Goal: Task Accomplishment & Management: Use online tool/utility

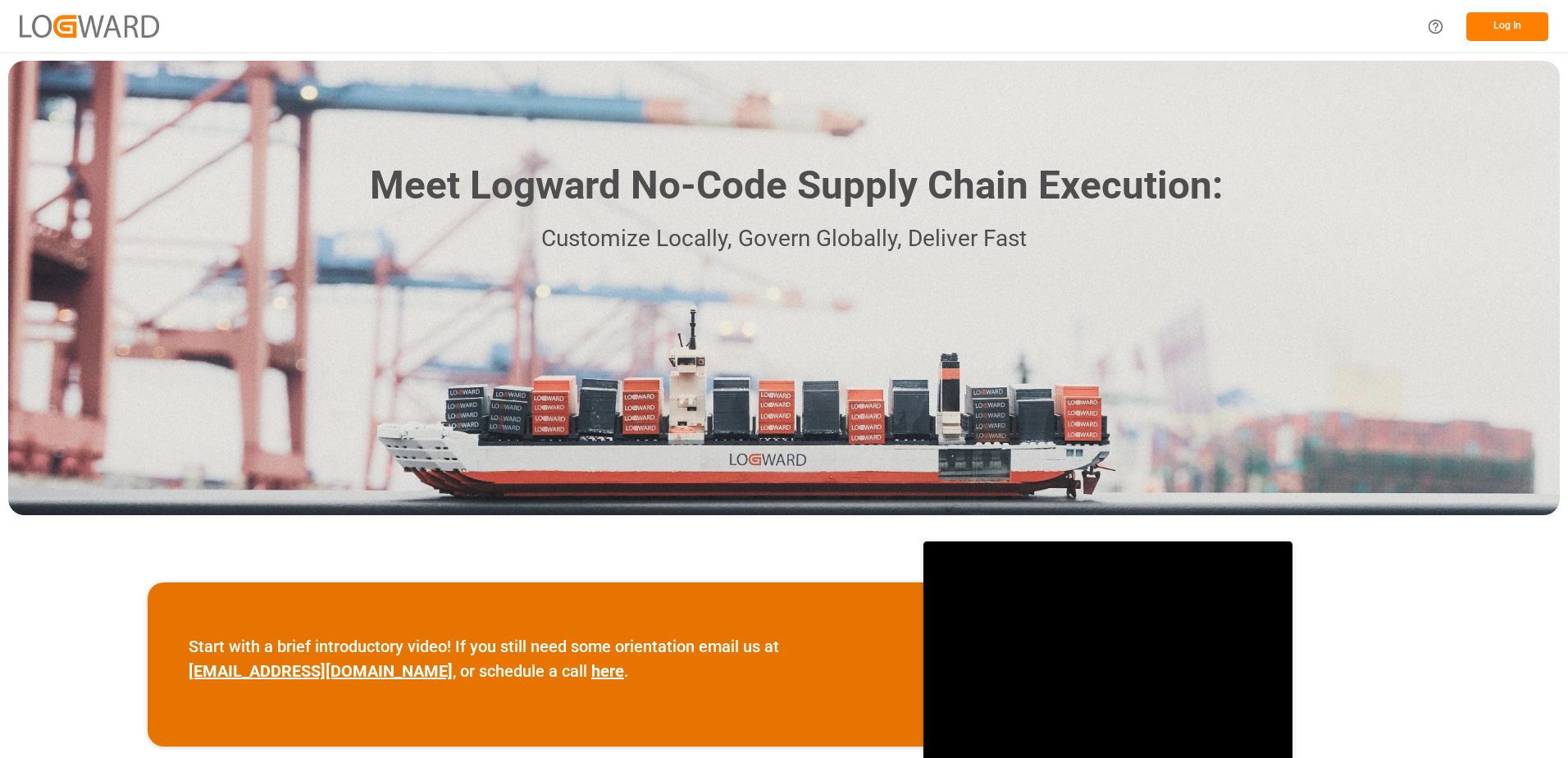
click at [1496, 26] on button "Log In" at bounding box center [1507, 26] width 82 height 28
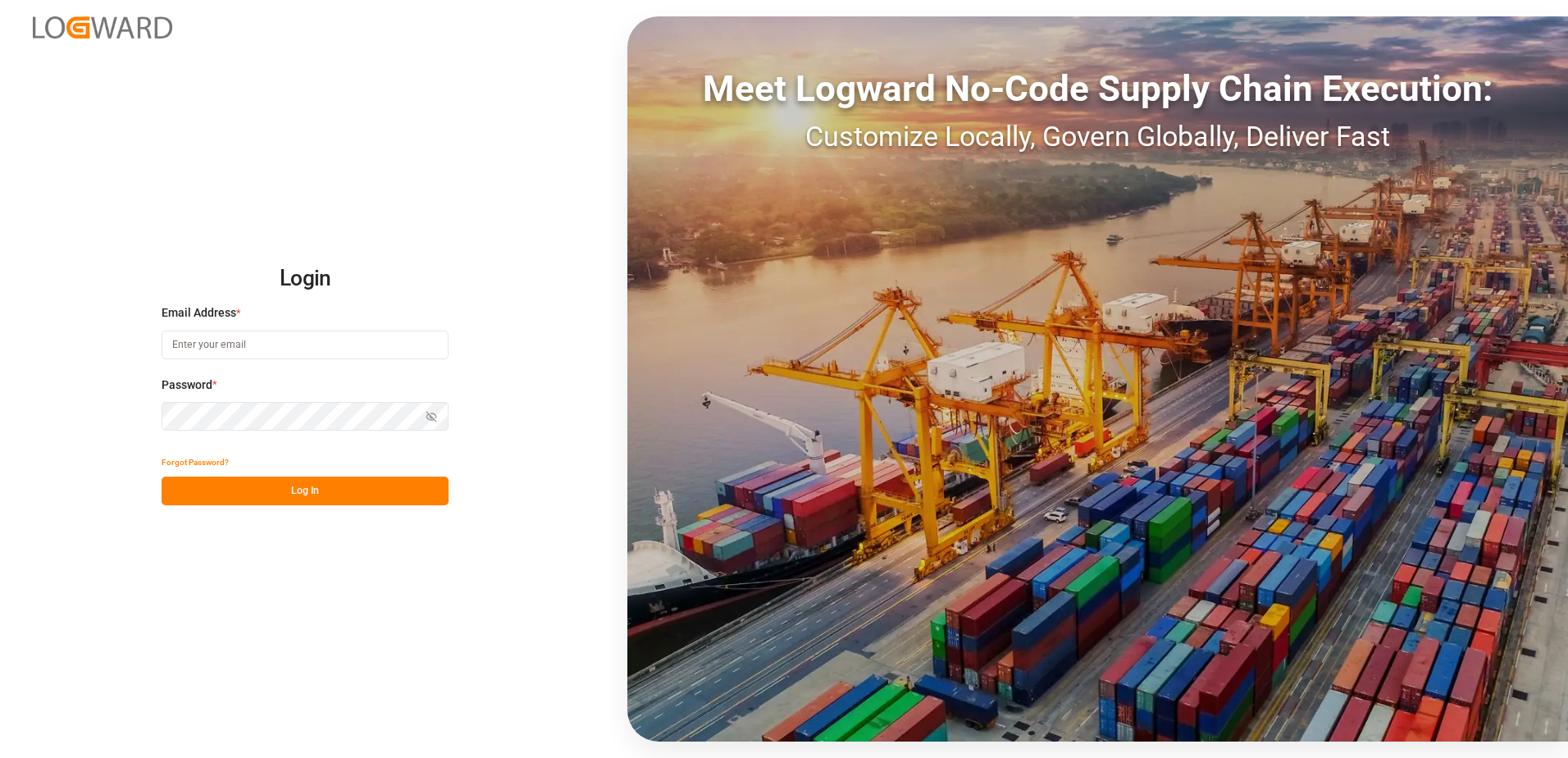
type input "[EMAIL_ADDRESS][DOMAIN_NAME]"
click at [269, 490] on button "Log In" at bounding box center [306, 490] width 287 height 28
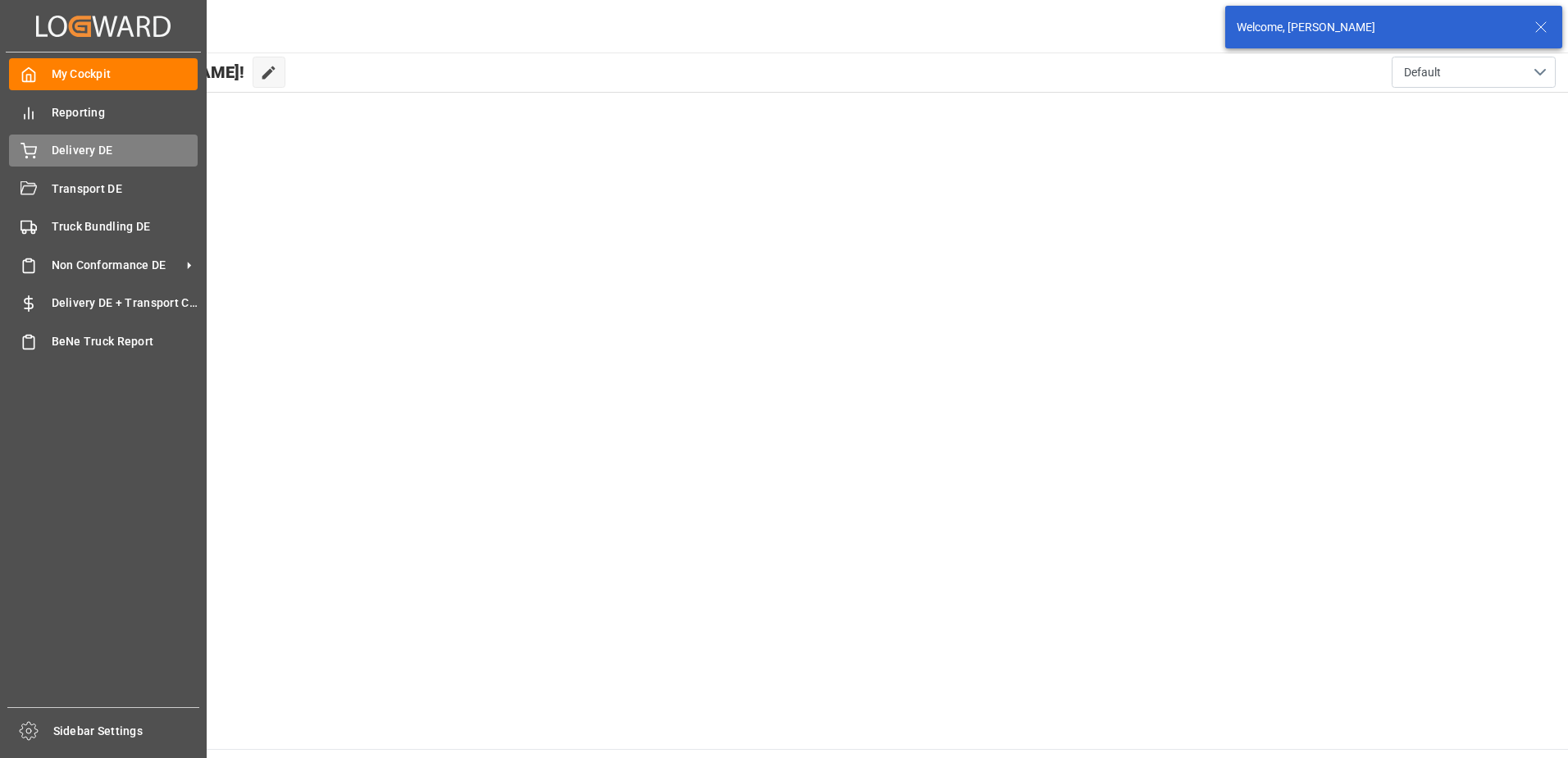
click at [88, 146] on span "Delivery DE" at bounding box center [125, 151] width 147 height 17
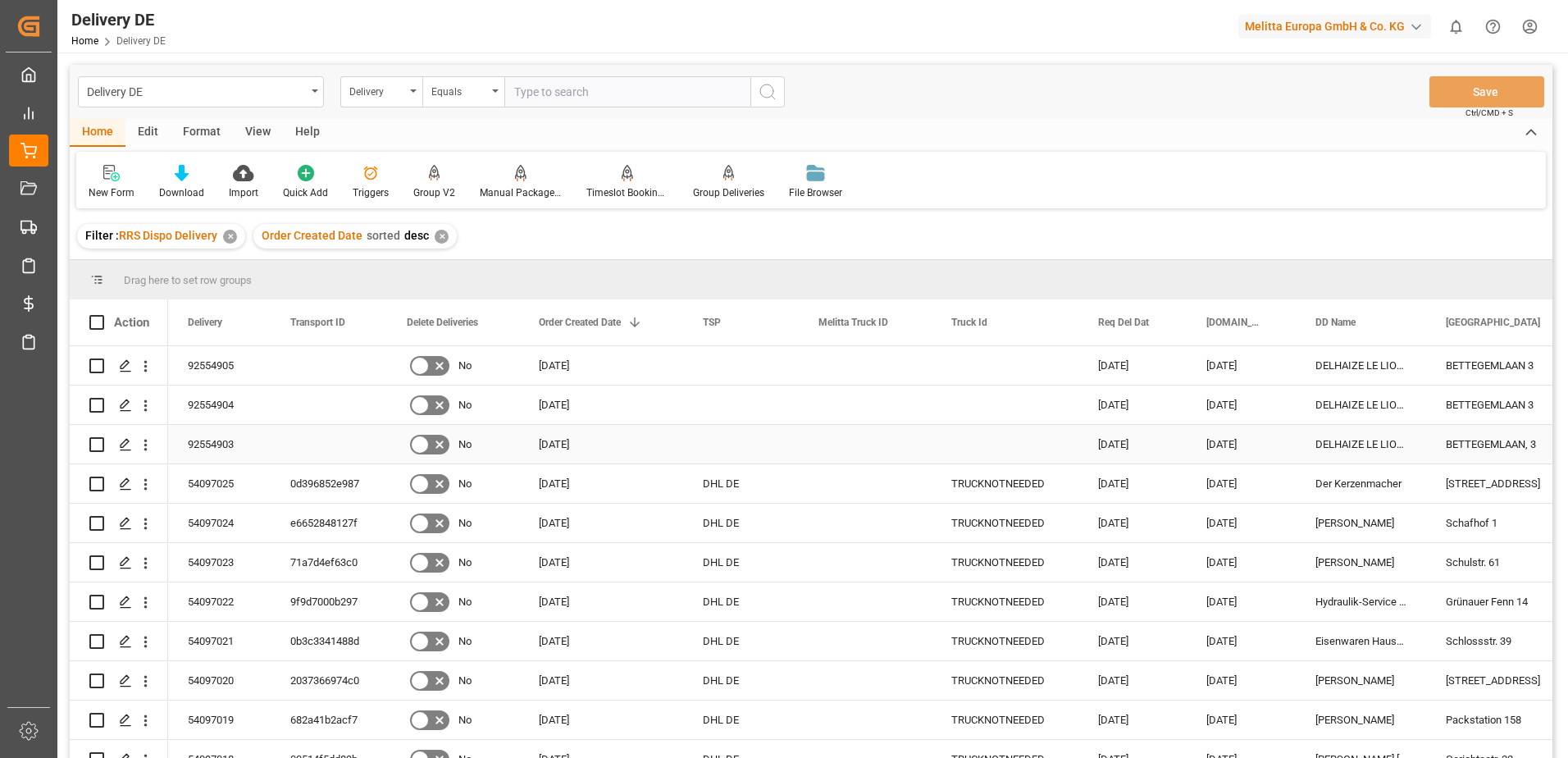
click at [98, 444] on input "Press Space to toggle row selection (unchecked)" at bounding box center [96, 444] width 15 height 15
checkbox input "true"
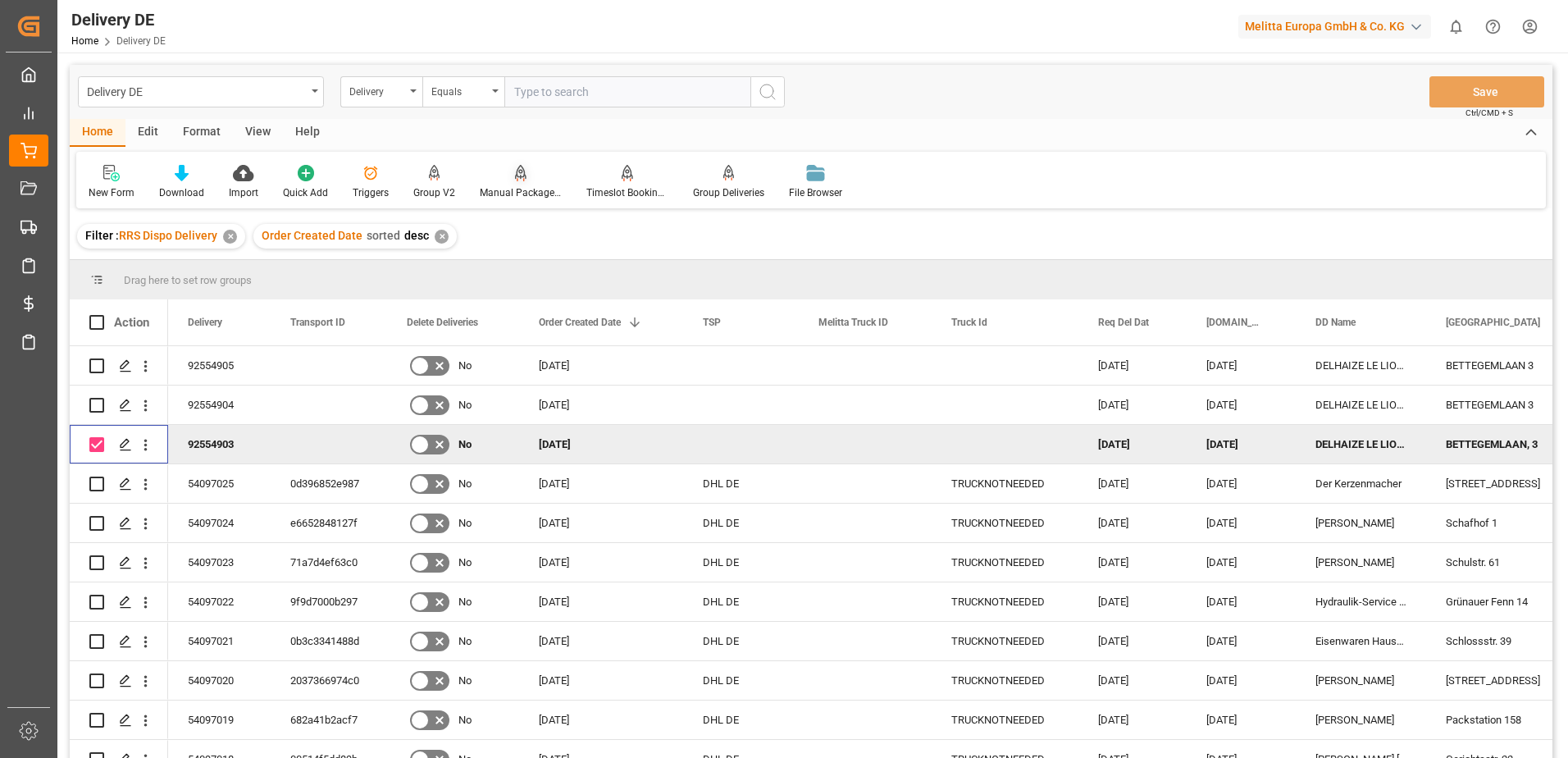
click at [522, 193] on div "Manual Package TypeDetermination" at bounding box center [521, 192] width 82 height 15
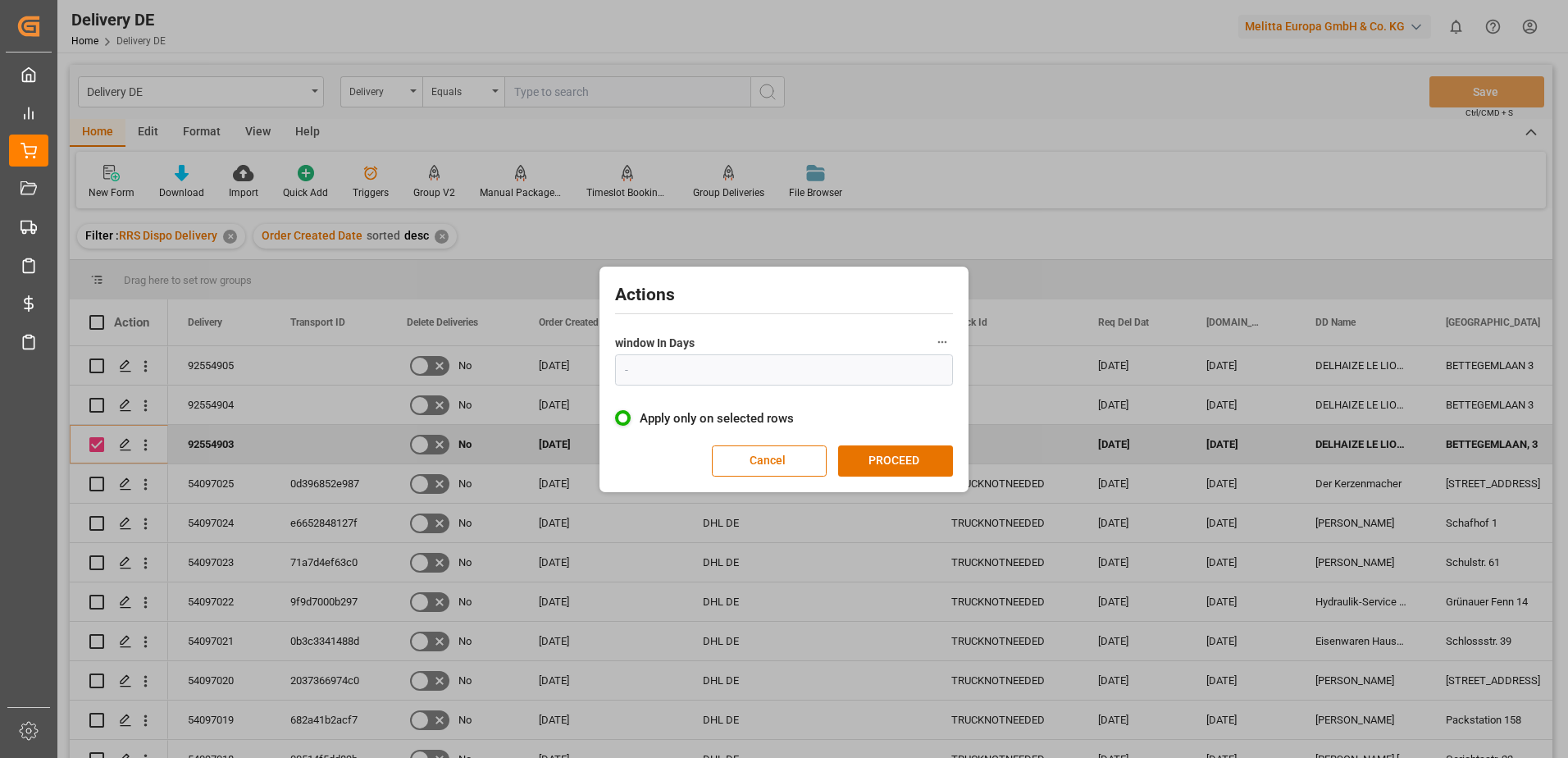
type input "1"
click at [904, 464] on button "PROCEED" at bounding box center [895, 461] width 114 height 31
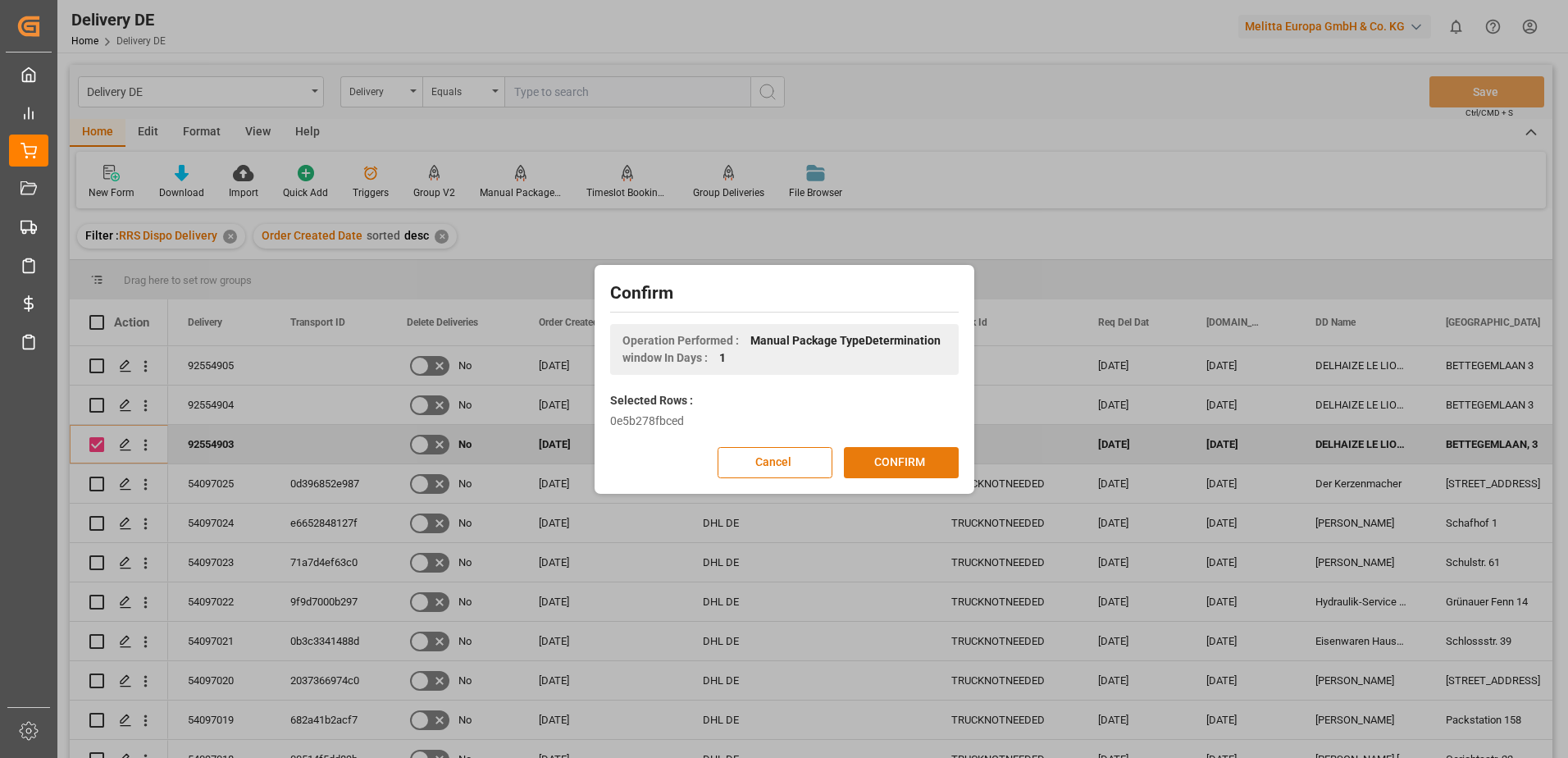
click at [927, 465] on button "CONFIRM" at bounding box center [901, 462] width 114 height 31
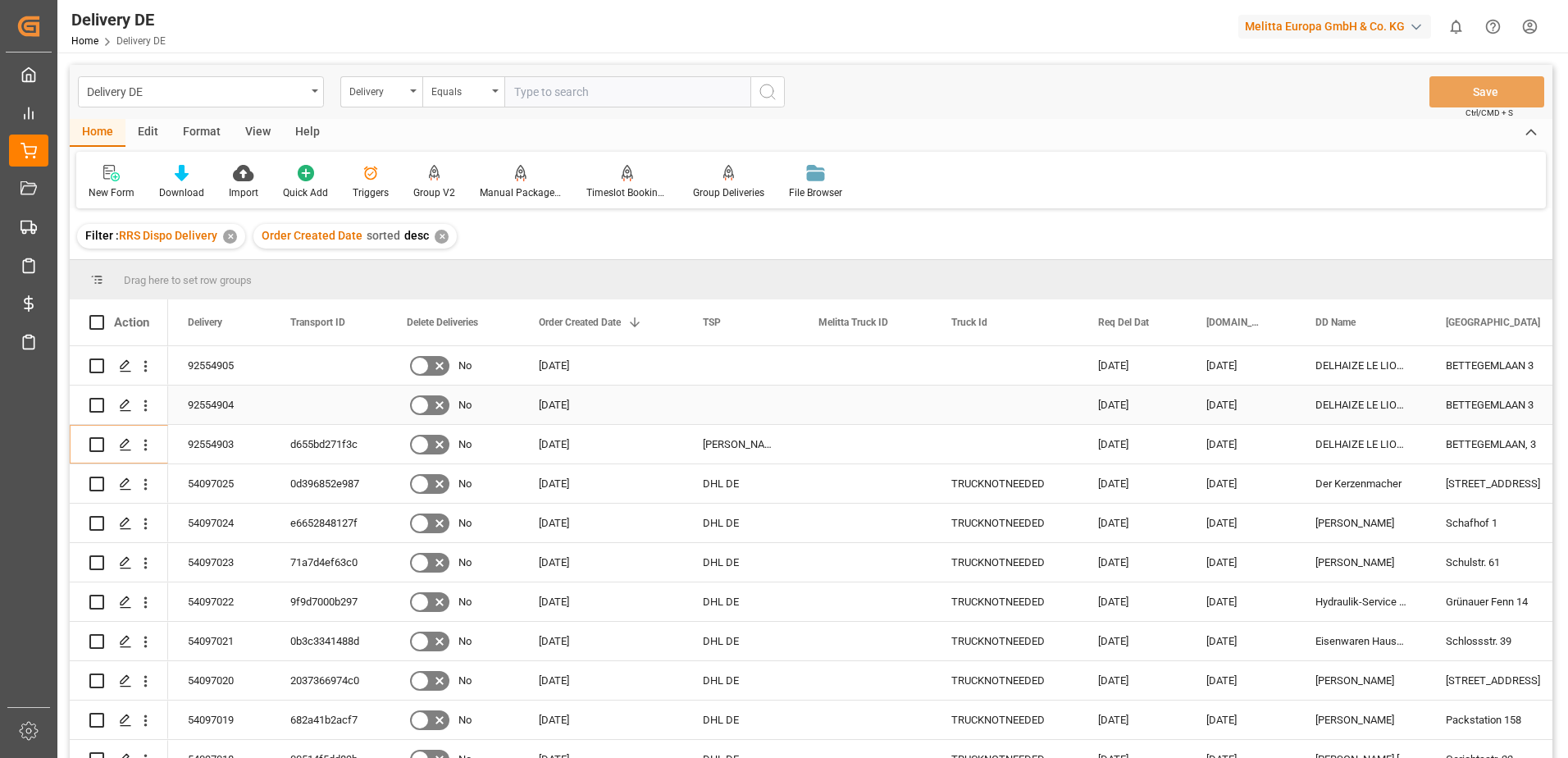
click at [97, 402] on input "Press Space to toggle row selection (unchecked)" at bounding box center [96, 404] width 15 height 15
checkbox input "true"
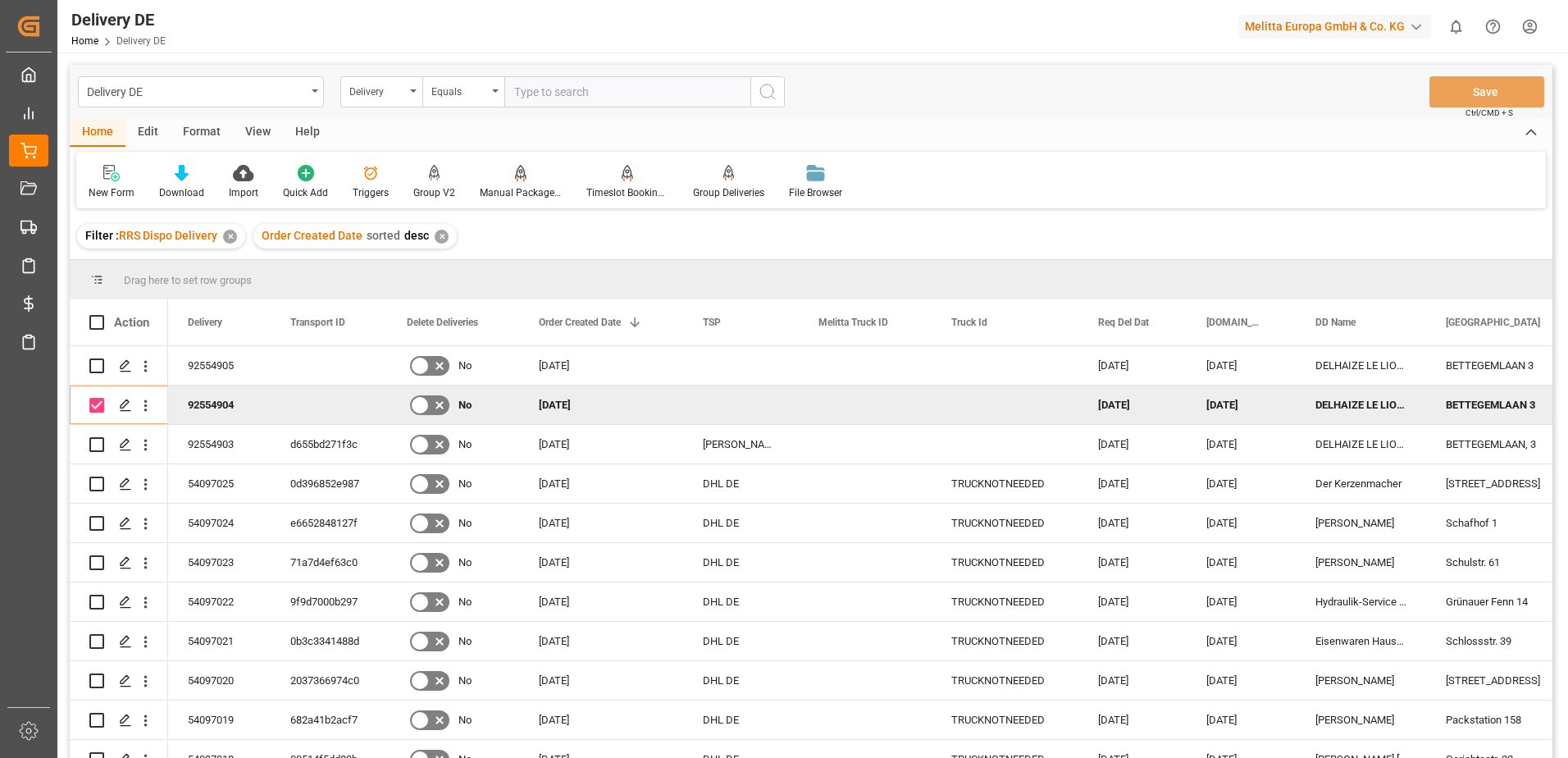
click at [523, 188] on div "Manual Package TypeDetermination" at bounding box center [521, 192] width 82 height 15
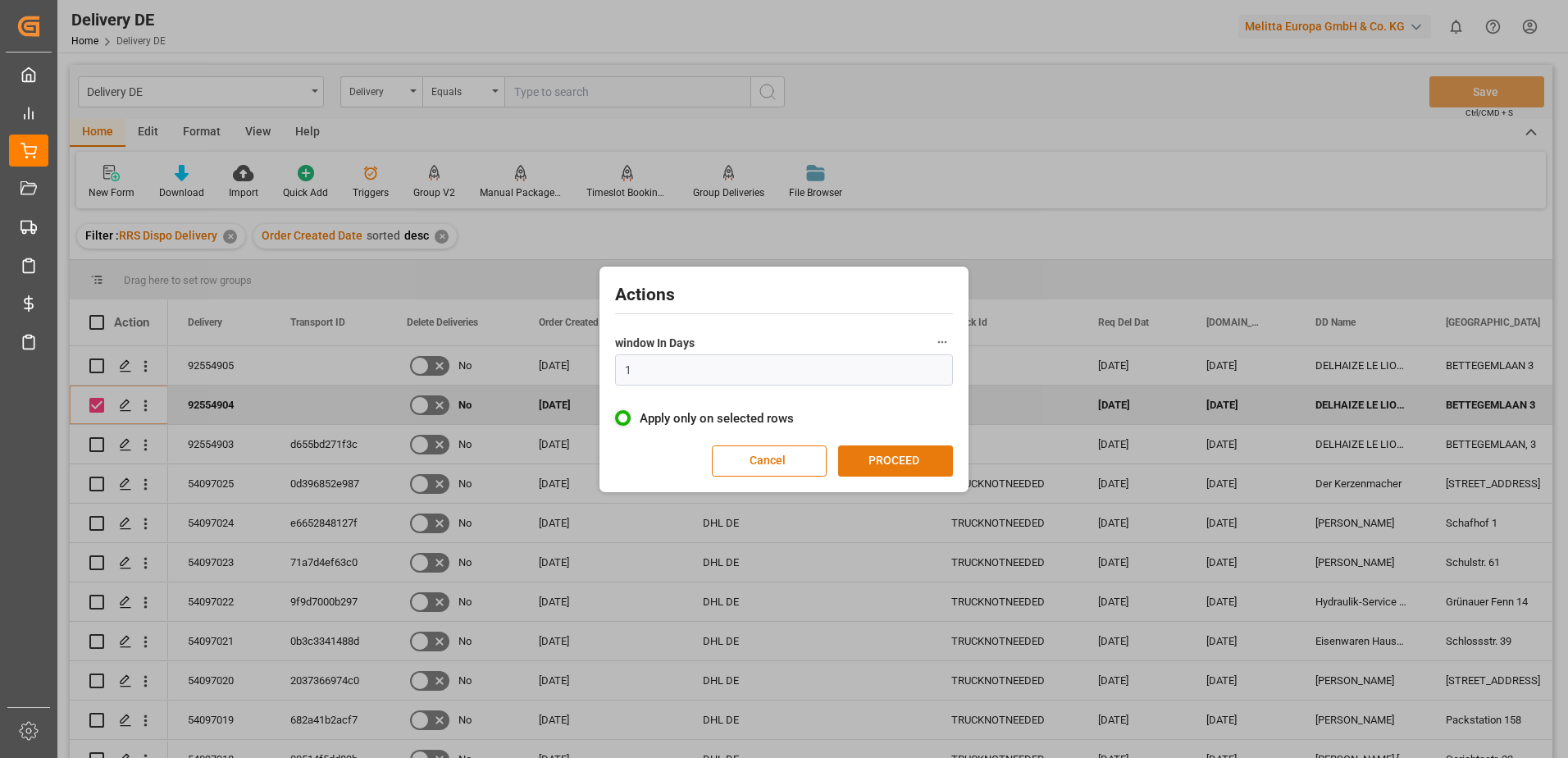
click at [899, 455] on button "PROCEED" at bounding box center [895, 461] width 114 height 31
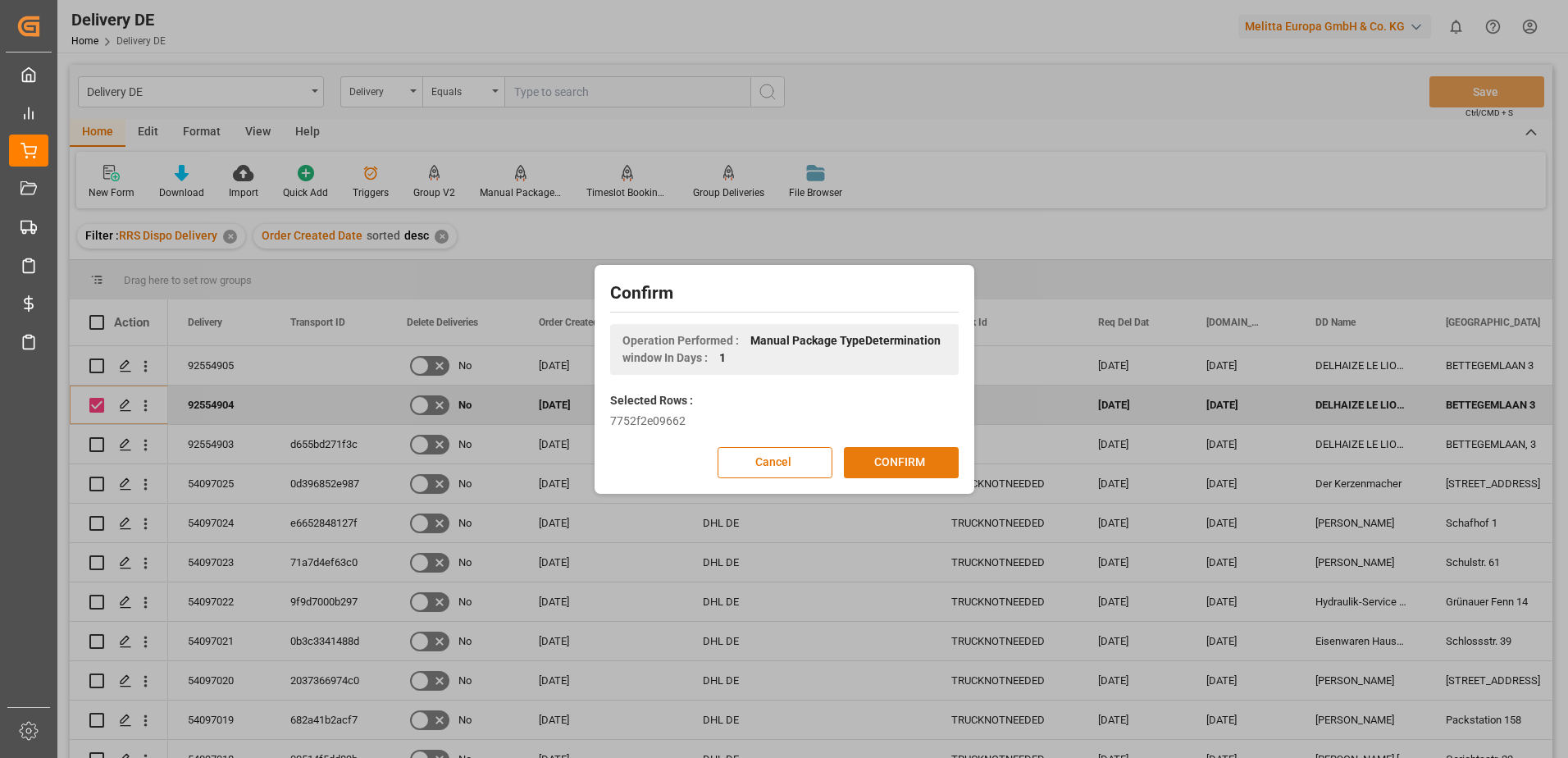
click at [898, 457] on button "CONFIRM" at bounding box center [901, 462] width 114 height 31
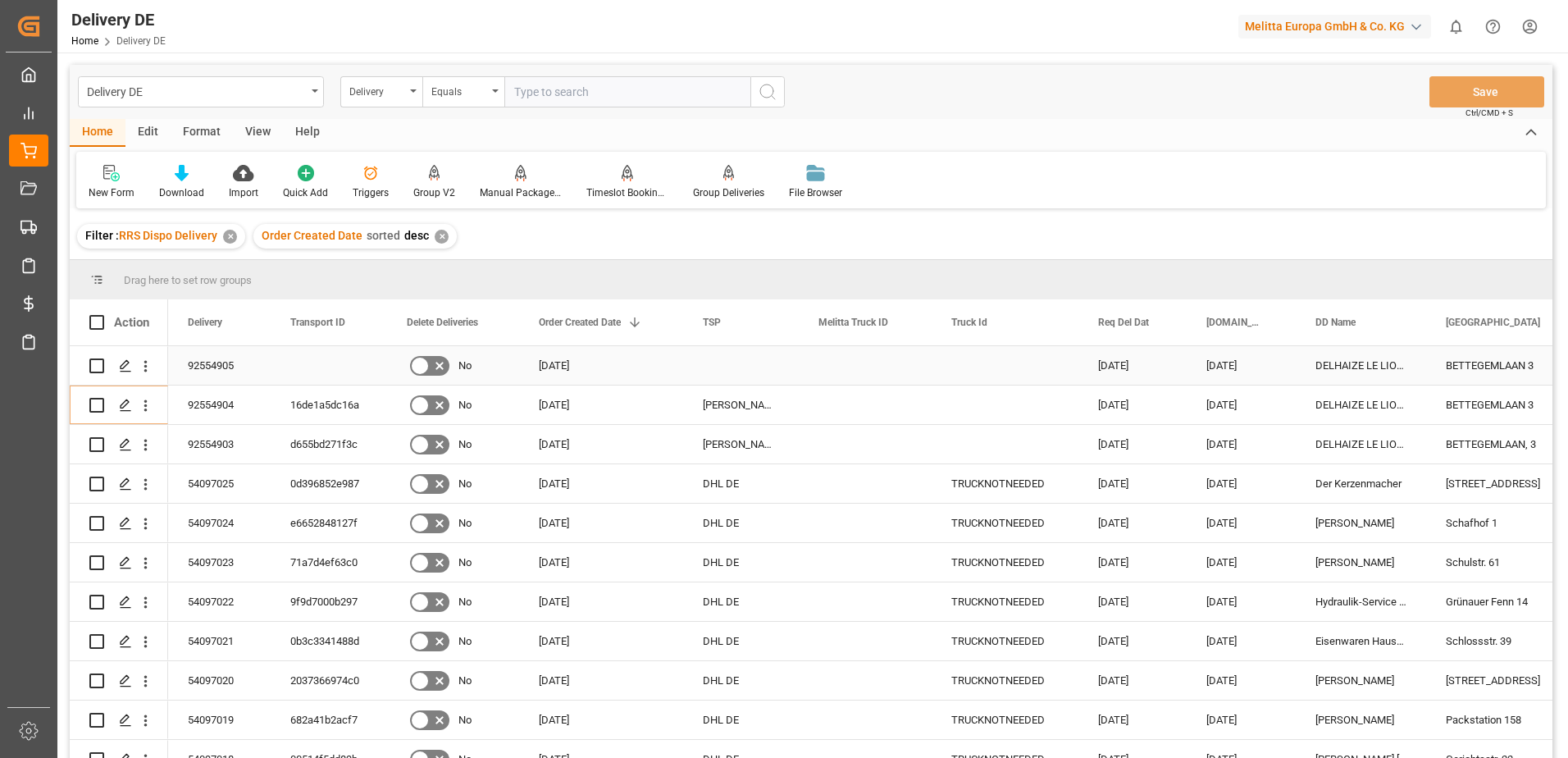
click at [96, 367] on input "Press Space to toggle row selection (unchecked)" at bounding box center [96, 366] width 15 height 15
checkbox input "true"
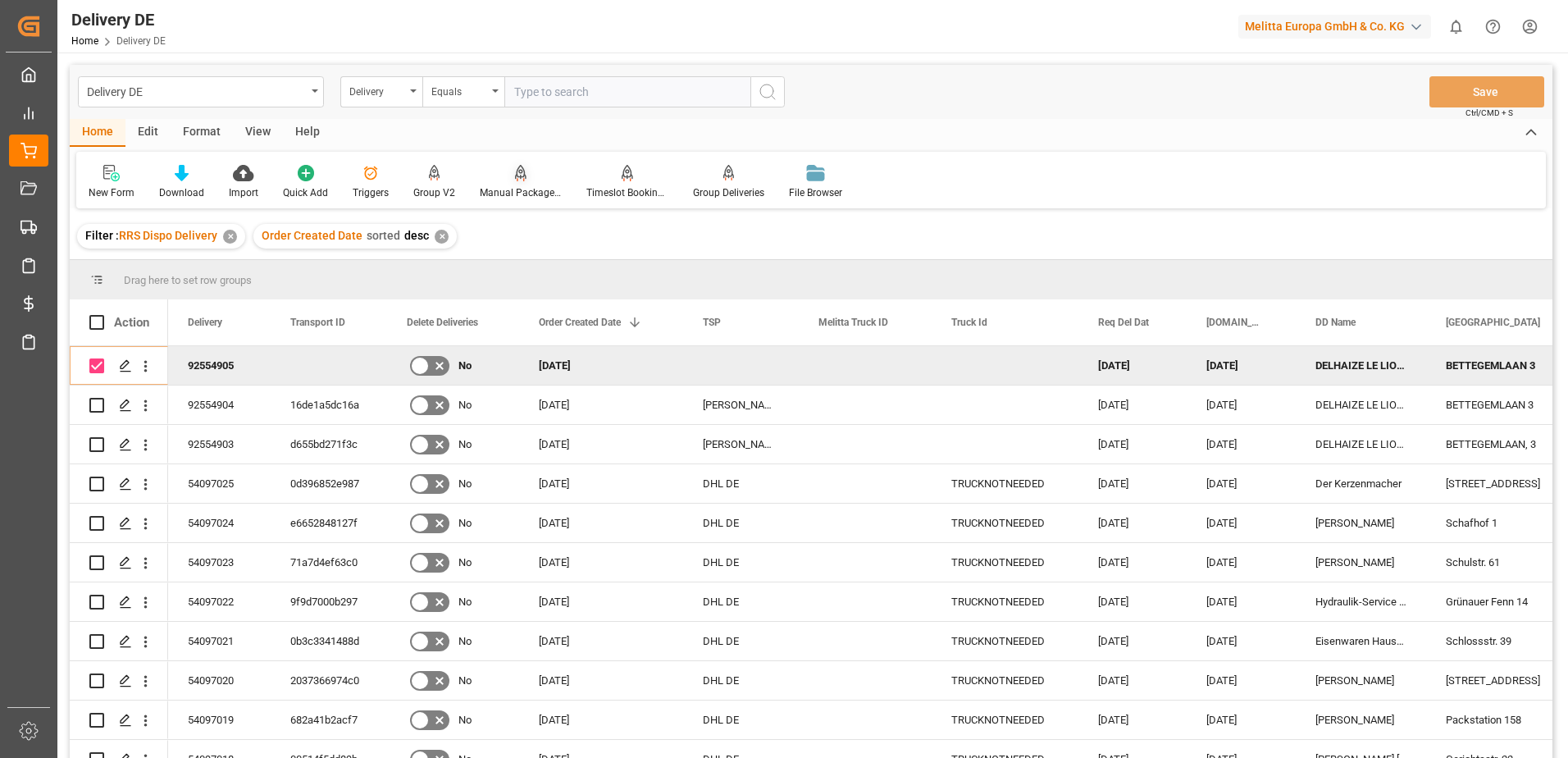
click at [522, 184] on div "Manual Package TypeDetermination" at bounding box center [521, 182] width 107 height 36
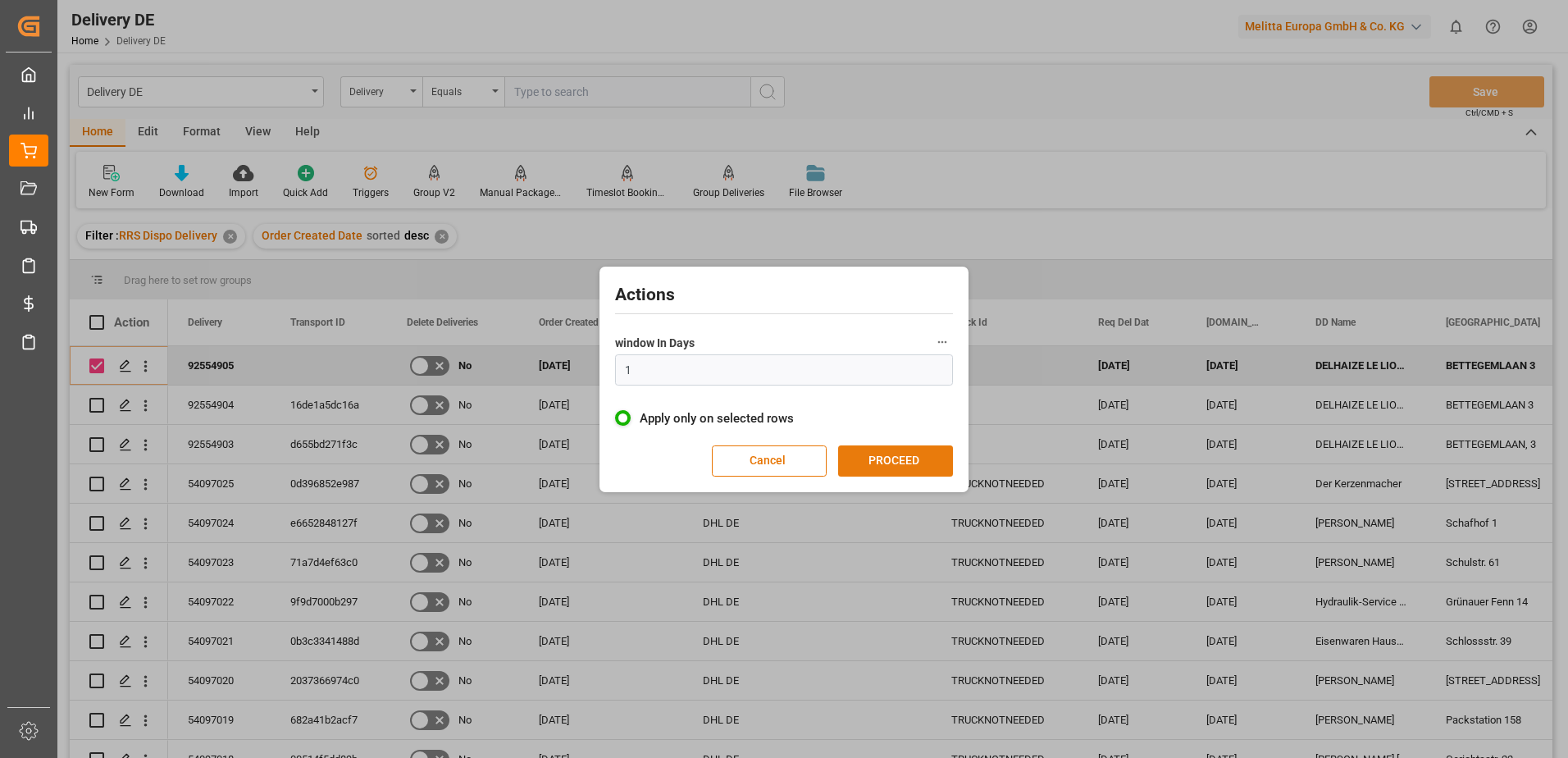
click at [887, 460] on button "PROCEED" at bounding box center [895, 461] width 114 height 31
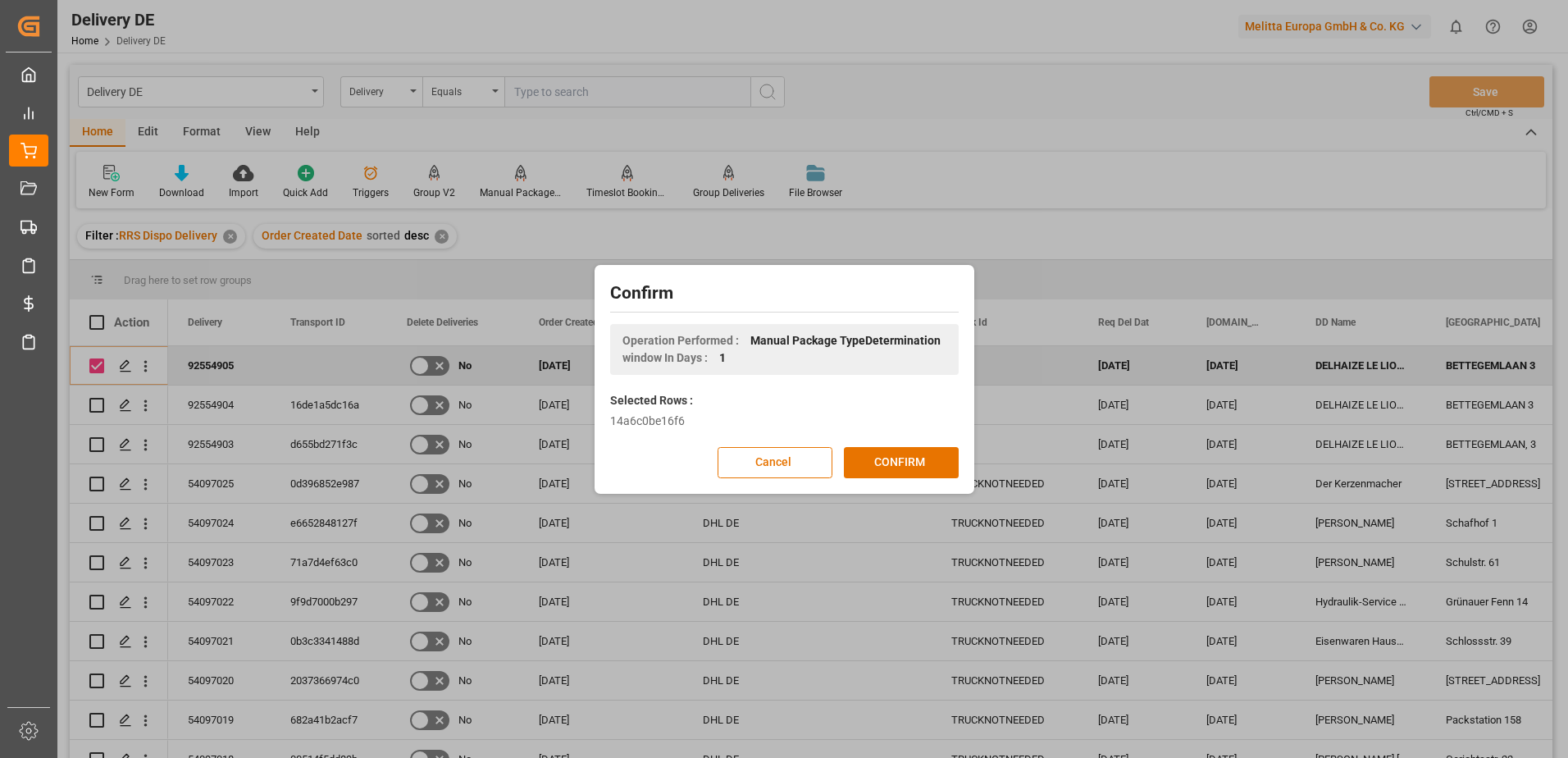
click at [887, 460] on button "CONFIRM" at bounding box center [901, 462] width 114 height 31
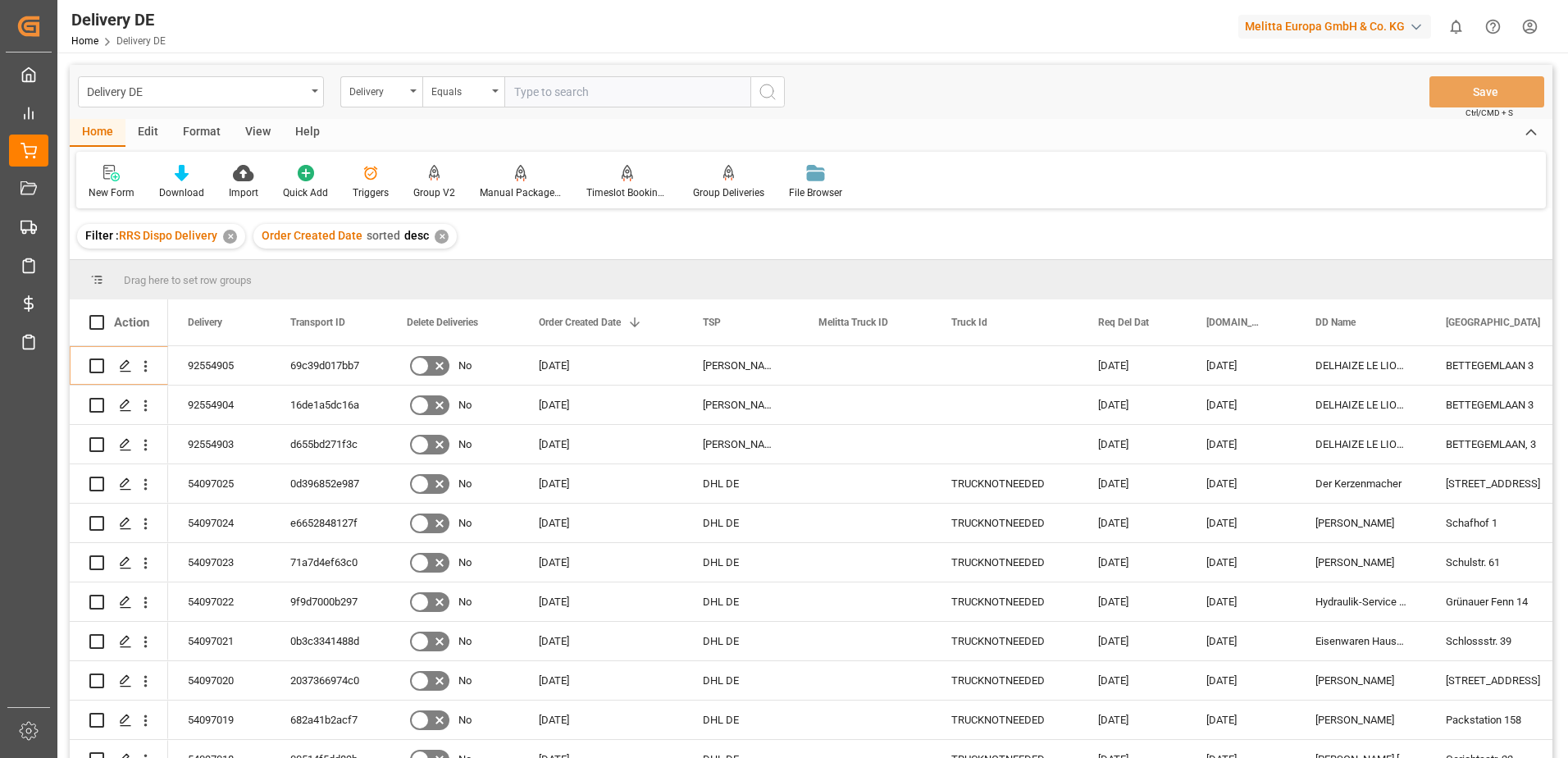
click at [1534, 32] on html "Created by potrace 1.15, written by [PERSON_NAME] [DATE]-[DATE] Created by potr…" at bounding box center [784, 379] width 1568 height 758
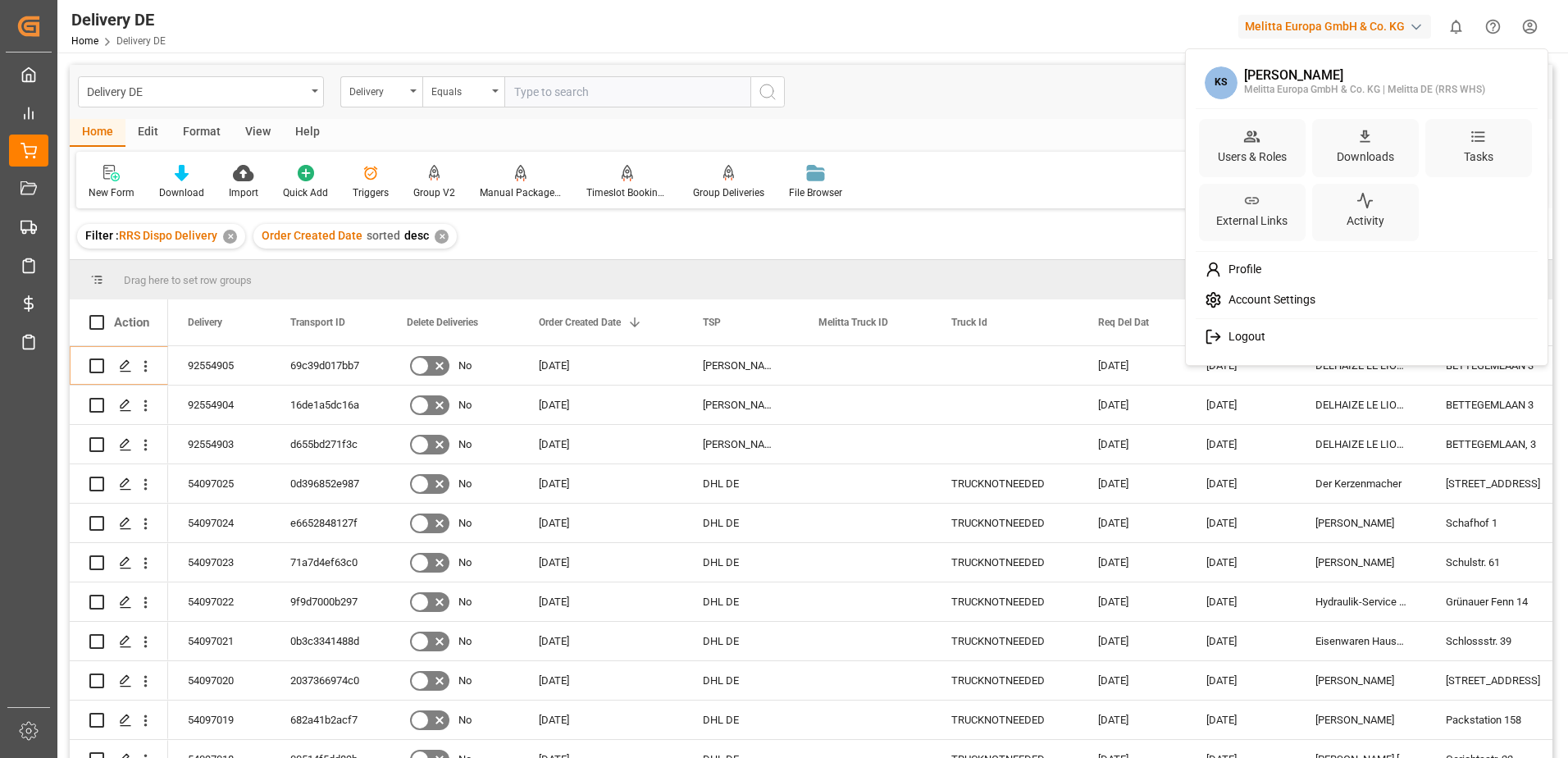
click at [1250, 336] on span "Logout" at bounding box center [1244, 336] width 44 height 15
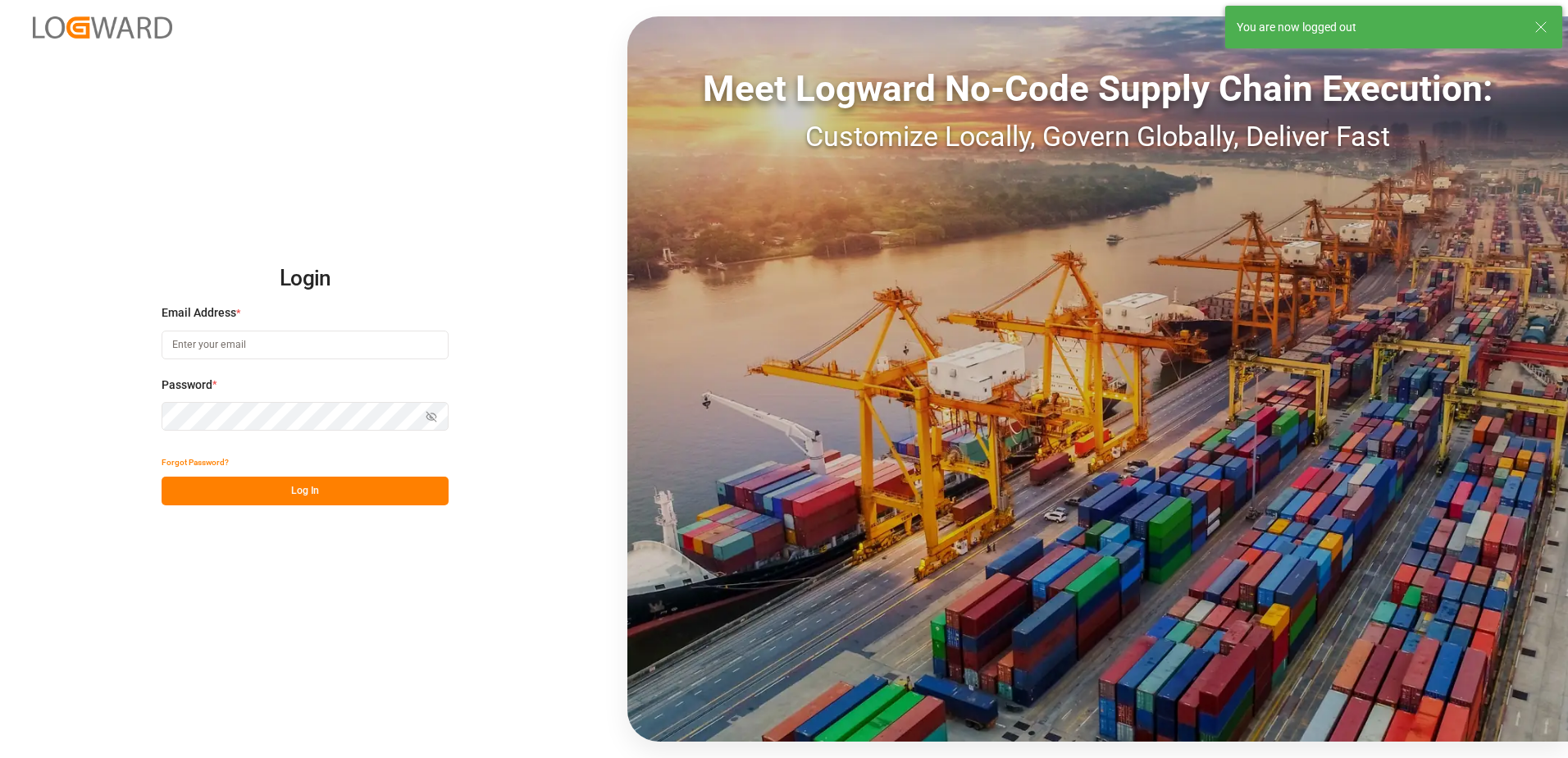
type input "[EMAIL_ADDRESS][DOMAIN_NAME]"
